Goal: Task Accomplishment & Management: Manage account settings

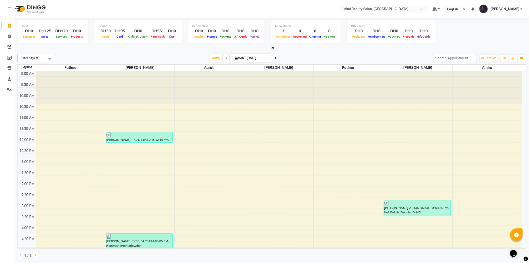
scroll to position [56, 0]
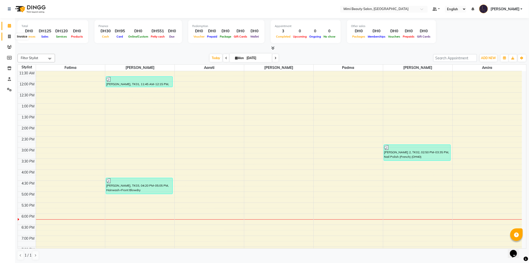
click at [8, 37] on icon at bounding box center [9, 37] width 3 height 4
select select "service"
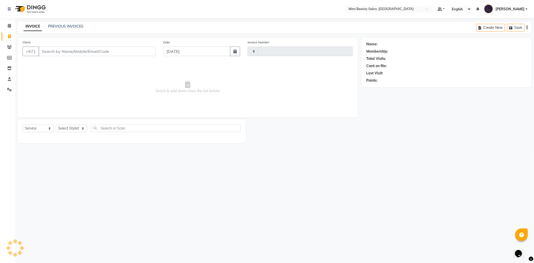
type input "1471"
select select "6756"
click at [63, 50] on input "Client" at bounding box center [97, 52] width 117 height 10
click at [228, 181] on div "Select Location × Mimi Beauty Salon, Khalidiya Default Panel My Panel English E…" at bounding box center [267, 131] width 534 height 263
click at [51, 51] on input "Client" at bounding box center [97, 52] width 117 height 10
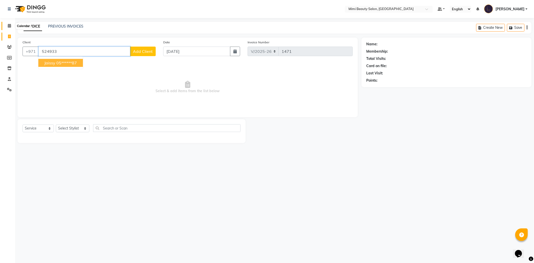
type input "524933"
click at [9, 28] on icon at bounding box center [9, 26] width 3 height 4
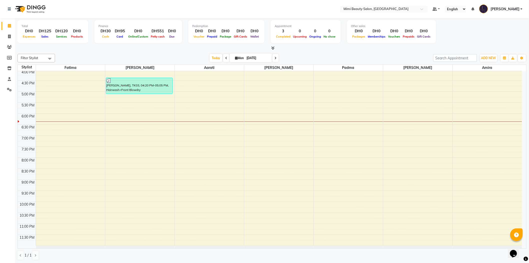
scroll to position [156, 0]
click at [150, 124] on div "9:00 AM 9:30 AM 10:00 AM 10:30 AM 11:00 AM 11:30 AM 12:00 PM 12:30 PM 1:00 PM 1…" at bounding box center [270, 80] width 505 height 330
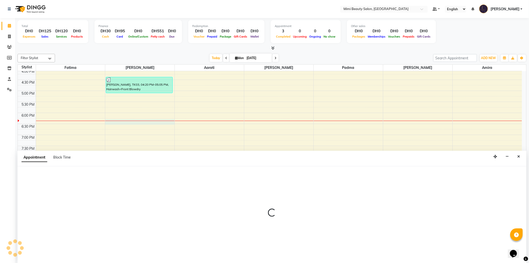
scroll to position [0, 0]
select select "52700"
select select "tentative"
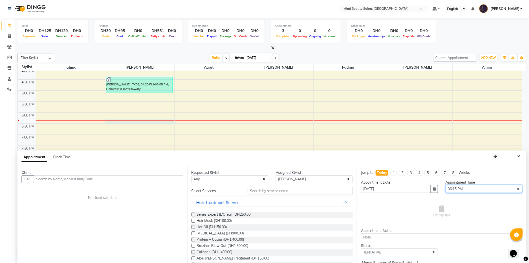
click at [514, 187] on select "Select 10:00 AM 10:05 AM 10:10 AM 10:15 AM 10:20 AM 10:25 AM 10:30 AM 10:35 AM …" at bounding box center [484, 189] width 77 height 8
select select "1105"
click at [446, 185] on select "Select 10:00 AM 10:05 AM 10:10 AM 10:15 AM 10:20 AM 10:25 AM 10:30 AM 10:35 AM …" at bounding box center [484, 189] width 77 height 8
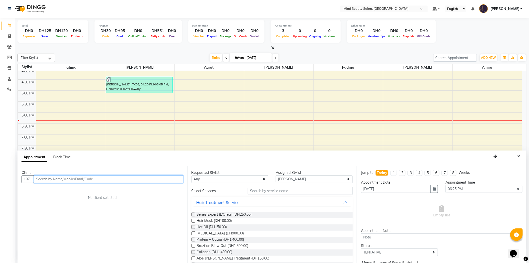
click at [123, 179] on input "text" at bounding box center [109, 179] width 150 height 8
type input "j"
click at [53, 191] on ngb-highlight "05******87" at bounding box center [63, 189] width 21 height 5
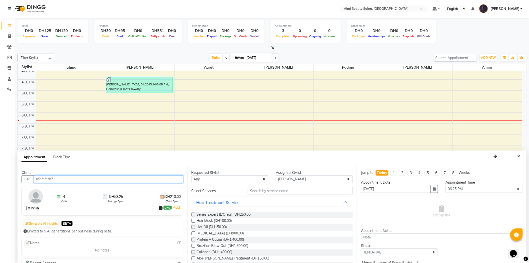
type input "05******87"
click at [300, 189] on input "text" at bounding box center [300, 191] width 105 height 8
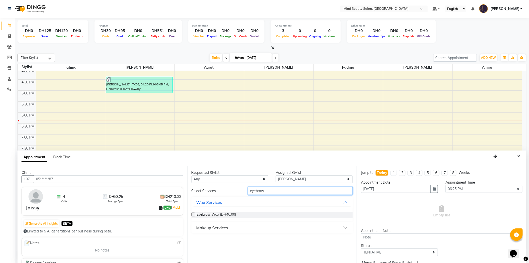
type input "eyebrow"
click at [346, 227] on button "Makeup Services" at bounding box center [273, 227] width 158 height 9
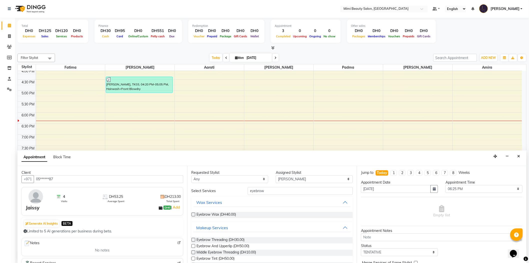
click at [246, 240] on div "Eyebrow Threading (DH30.00)" at bounding box center [273, 240] width 162 height 6
click at [225, 240] on span "Eyebrow Threading (DH30.00)" at bounding box center [221, 240] width 48 height 6
checkbox input "false"
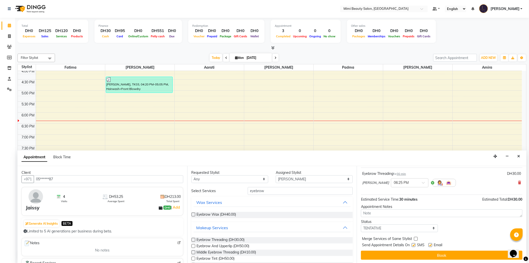
scroll to position [30, 0]
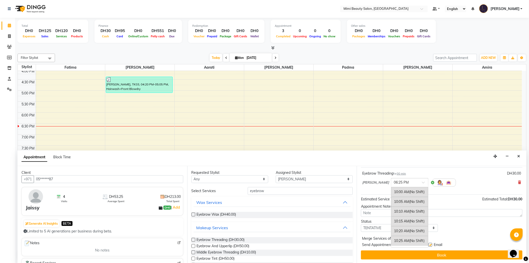
click at [422, 181] on span at bounding box center [425, 183] width 6 height 5
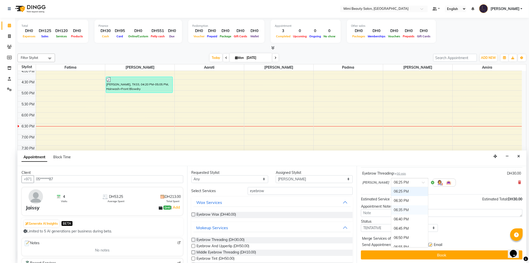
click at [392, 211] on div "06:35 PM" at bounding box center [410, 209] width 37 height 9
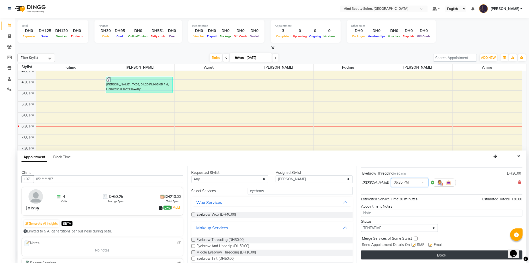
click at [441, 255] on button "Book" at bounding box center [442, 254] width 162 height 9
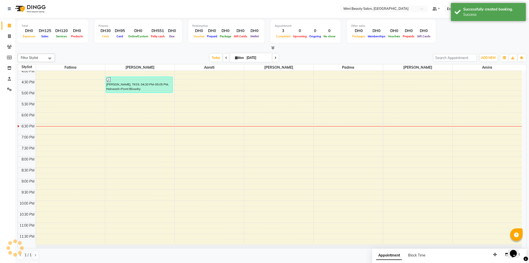
scroll to position [0, 0]
click at [9, 46] on icon at bounding box center [9, 47] width 5 height 4
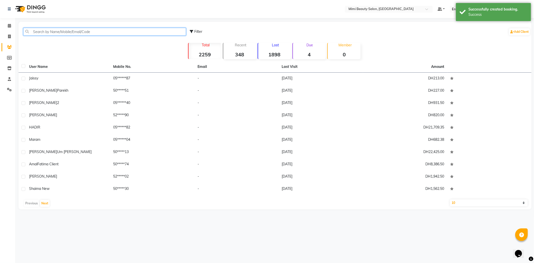
click at [88, 32] on input "text" at bounding box center [104, 32] width 163 height 8
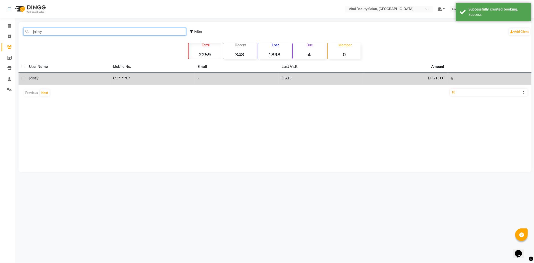
type input "jaissy"
click at [64, 83] on td "Jaissy" at bounding box center [68, 79] width 84 height 12
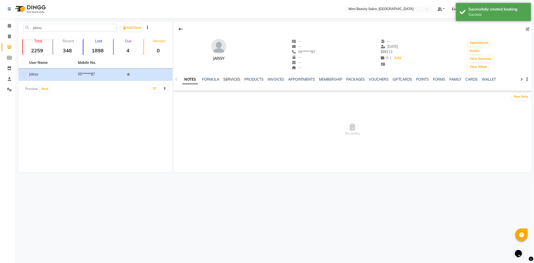
click at [230, 79] on link "SERVICES" at bounding box center [231, 79] width 17 height 5
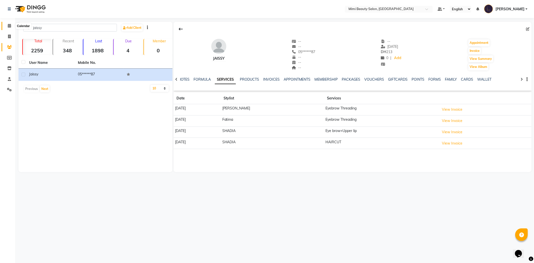
click at [9, 27] on icon at bounding box center [9, 26] width 3 height 4
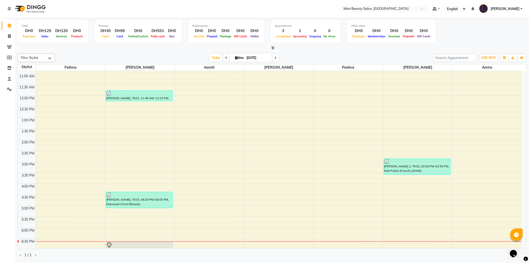
scroll to position [111, 0]
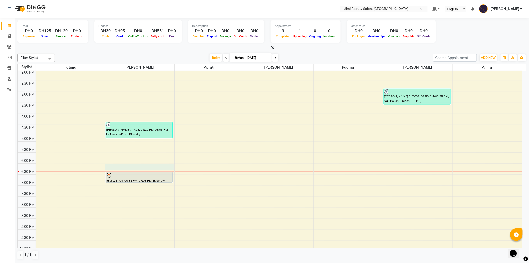
click at [141, 169] on div "9:00 AM 9:30 AM 10:00 AM 10:30 AM 11:00 AM 11:30 AM 12:00 PM 12:30 PM 1:00 PM 1…" at bounding box center [270, 125] width 505 height 330
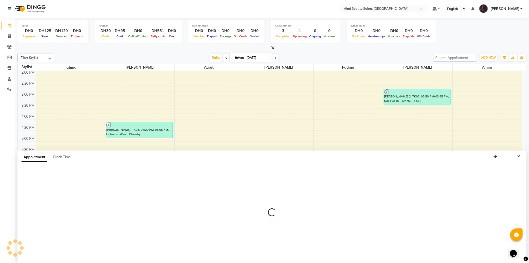
select select "52700"
select select "1095"
select select "tentative"
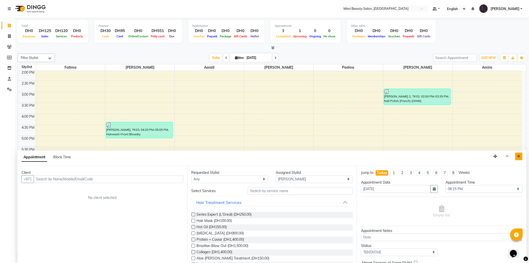
click at [518, 155] on icon "Close" at bounding box center [519, 156] width 3 height 4
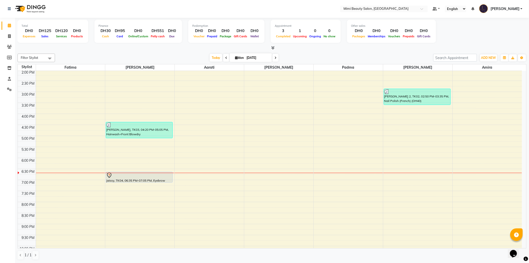
click at [138, 159] on div "9:00 AM 9:30 AM 10:00 AM 10:30 AM 11:00 AM 11:30 AM 12:00 PM 12:30 PM 1:00 PM 1…" at bounding box center [270, 125] width 505 height 330
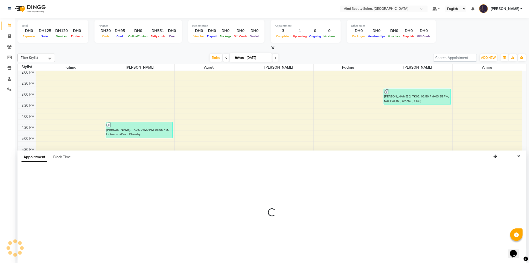
select select "52700"
select select "1080"
select select "tentative"
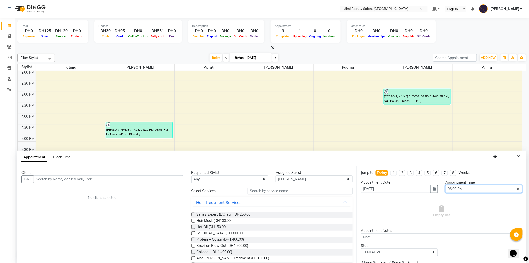
click at [514, 188] on select "Select 10:00 AM 10:05 AM 10:10 AM 10:15 AM 10:20 AM 10:25 AM 10:30 AM 10:35 AM …" at bounding box center [484, 189] width 77 height 8
select select "1090"
click at [446, 185] on select "Select 10:00 AM 10:05 AM 10:10 AM 10:15 AM 10:20 AM 10:25 AM 10:30 AM 10:35 AM …" at bounding box center [484, 189] width 77 height 8
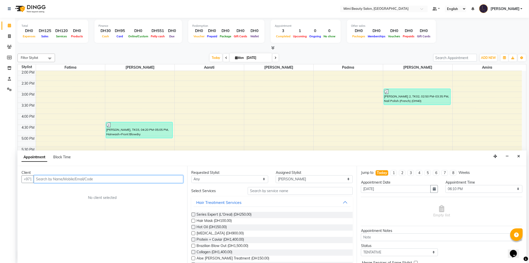
click at [83, 179] on input "text" at bounding box center [109, 179] width 150 height 8
click at [58, 191] on span "Iman CBI Bldg." at bounding box center [55, 189] width 28 height 5
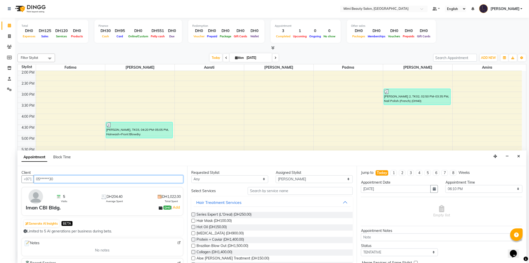
type input "05******30"
click at [269, 184] on div "Requested Stylist Any [PERSON_NAME] [MEDICAL_DATA][PERSON_NAME] [PERSON_NAME] P…" at bounding box center [272, 214] width 170 height 97
click at [267, 191] on input "text" at bounding box center [300, 191] width 105 height 8
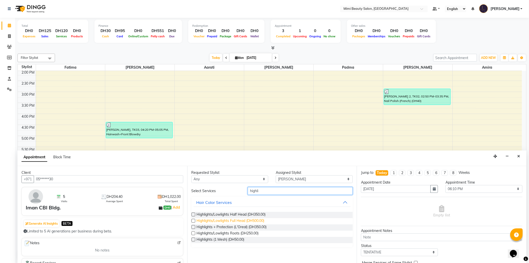
type input "highli"
click at [228, 221] on span "Highlights/Lowlights Full Head (DH500.00)" at bounding box center [231, 221] width 68 height 6
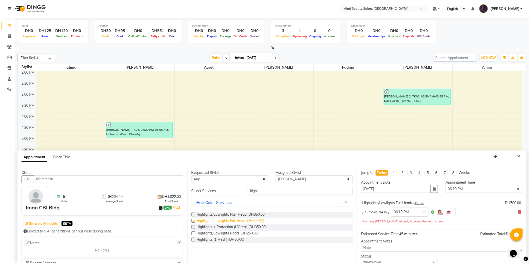
checkbox input "false"
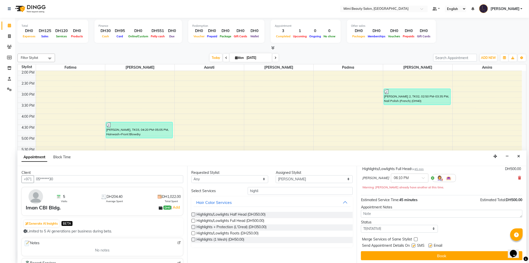
scroll to position [35, 0]
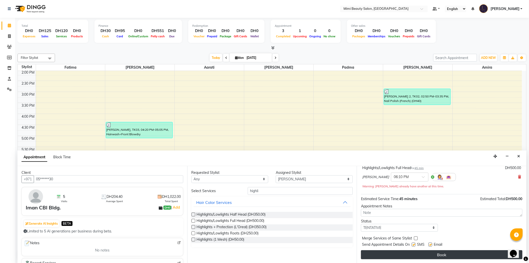
click at [441, 254] on button "Book" at bounding box center [442, 254] width 162 height 9
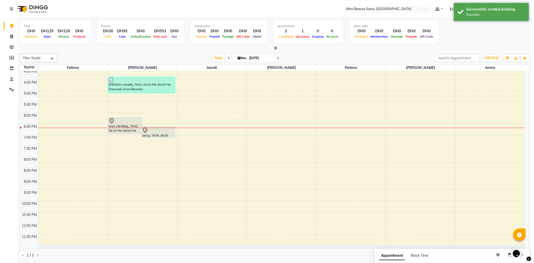
scroll to position [0, 0]
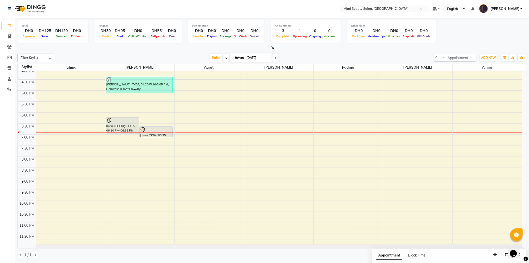
click at [157, 136] on div at bounding box center [156, 137] width 33 height 2
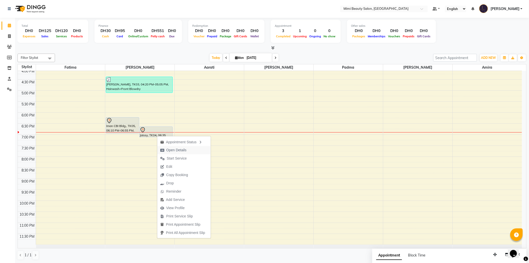
click at [175, 149] on span "Open Details" at bounding box center [176, 149] width 20 height 5
select select "7"
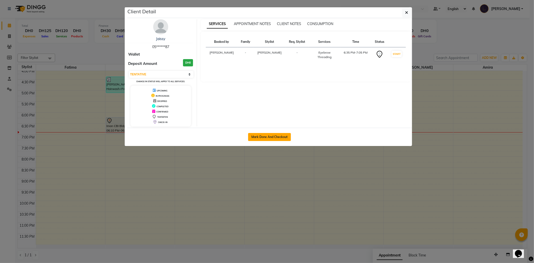
click at [266, 136] on button "Mark Done And Checkout" at bounding box center [269, 137] width 43 height 8
select select "6756"
select select "service"
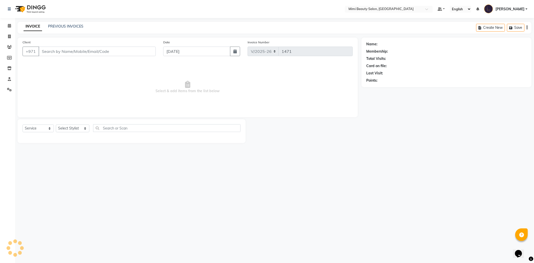
type input "05******87"
select select "52700"
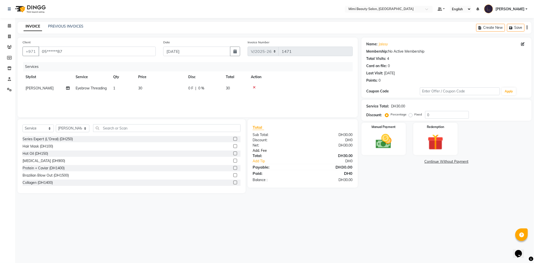
click at [260, 151] on link "Add. Fee" at bounding box center [303, 150] width 108 height 5
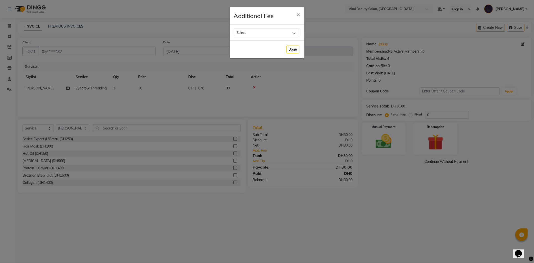
click at [252, 31] on div "Select" at bounding box center [266, 33] width 64 height 8
click at [246, 67] on label "Bank Fee" at bounding box center [245, 64] width 19 height 5
checkbox input "true"
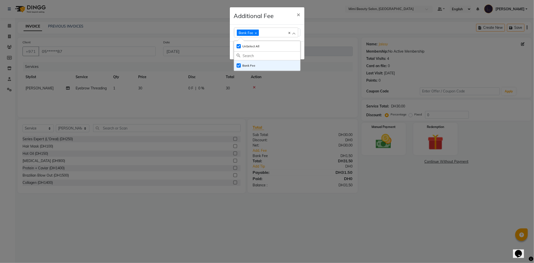
click at [301, 39] on div "Bank Fee Select All UnSelect All Bank Fee" at bounding box center [267, 33] width 75 height 17
click at [289, 49] on button "Done" at bounding box center [292, 51] width 13 height 8
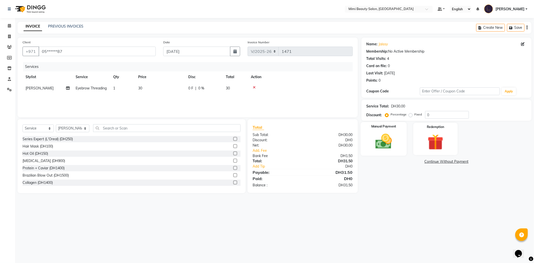
click at [384, 143] on img at bounding box center [383, 141] width 27 height 19
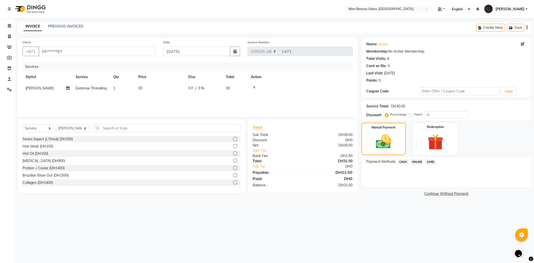
click at [432, 161] on span "CARD" at bounding box center [430, 162] width 11 height 6
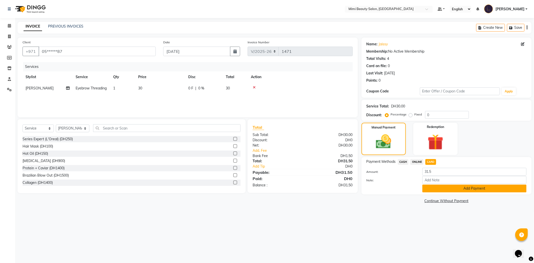
click at [456, 191] on button "Add Payment" at bounding box center [474, 188] width 104 height 8
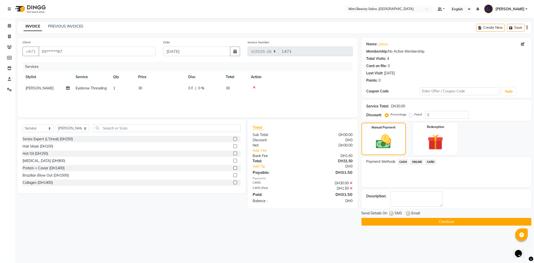
click at [449, 222] on button "Checkout" at bounding box center [446, 222] width 170 height 8
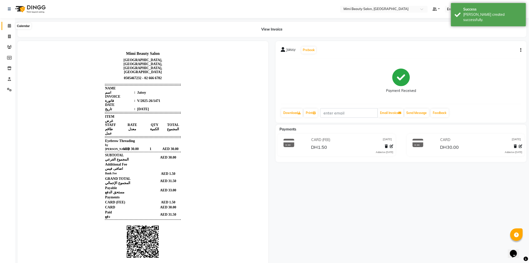
click at [8, 26] on icon at bounding box center [9, 26] width 3 height 4
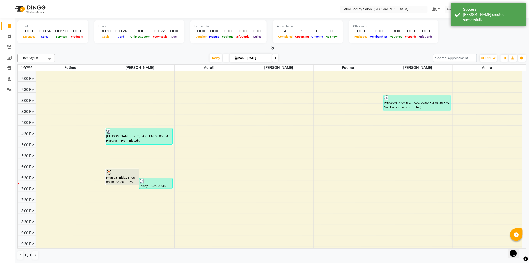
scroll to position [139, 0]
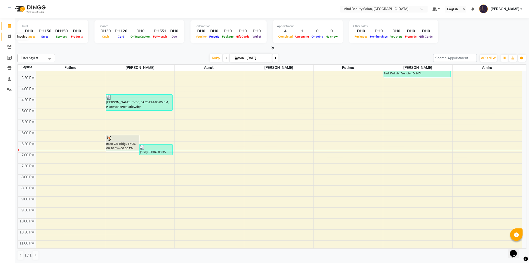
click at [9, 39] on span at bounding box center [9, 37] width 9 height 6
select select "service"
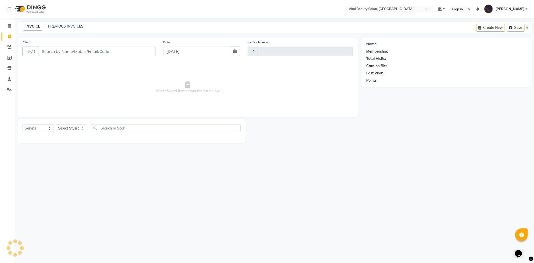
type input "1472"
select select "6756"
click at [61, 26] on link "PREVIOUS INVOICES" at bounding box center [65, 26] width 35 height 5
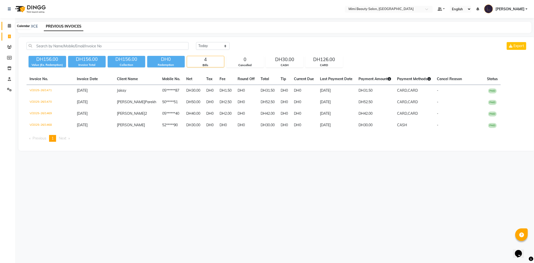
click at [9, 26] on icon at bounding box center [9, 26] width 3 height 4
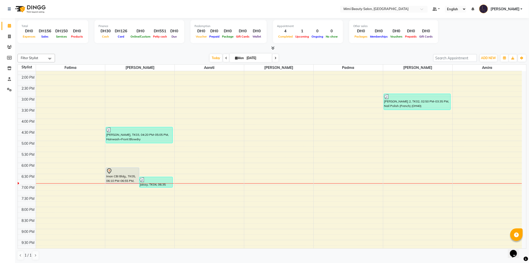
scroll to position [111, 0]
